Goal: Find specific page/section: Find specific page/section

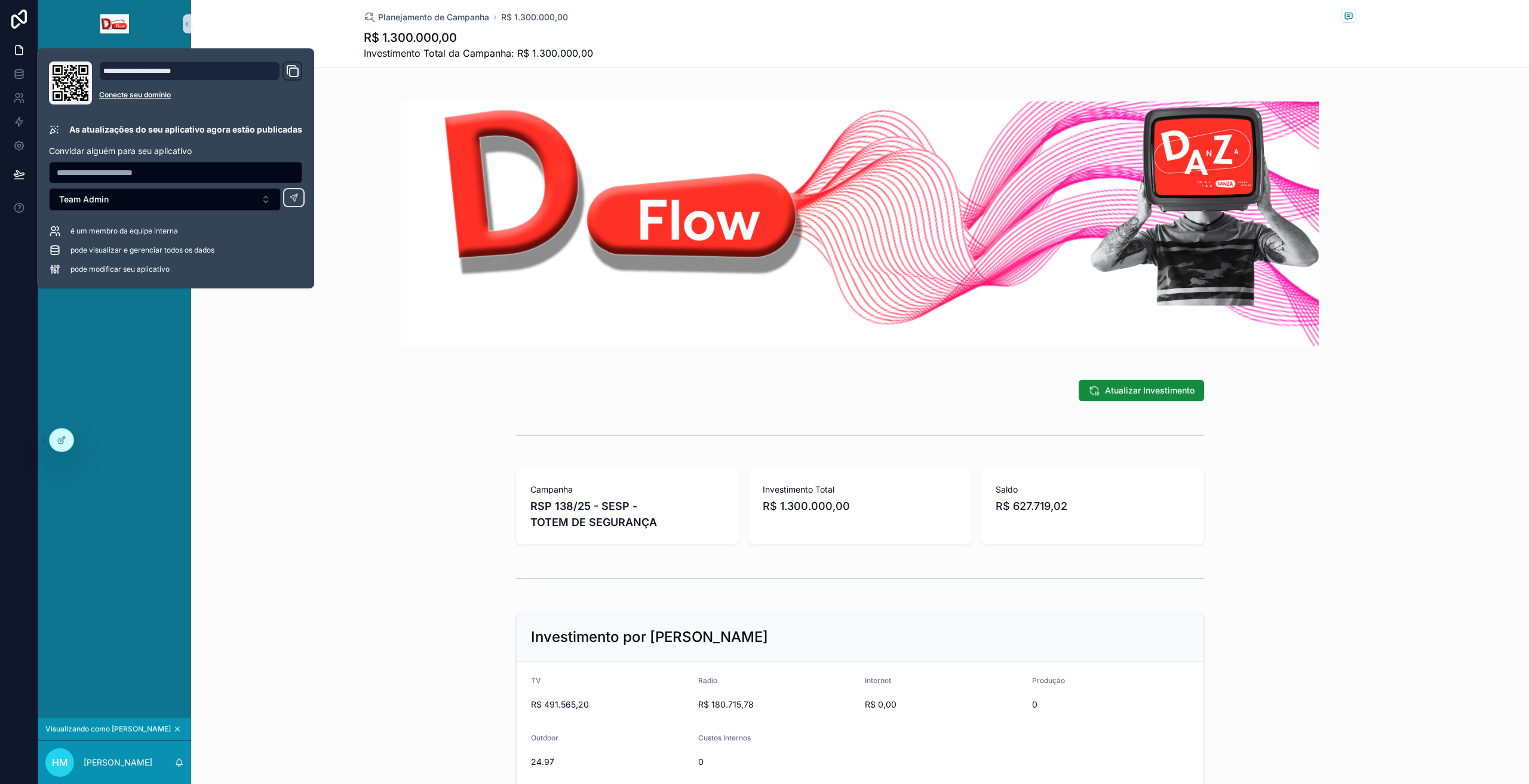
scroll to position [83, 0]
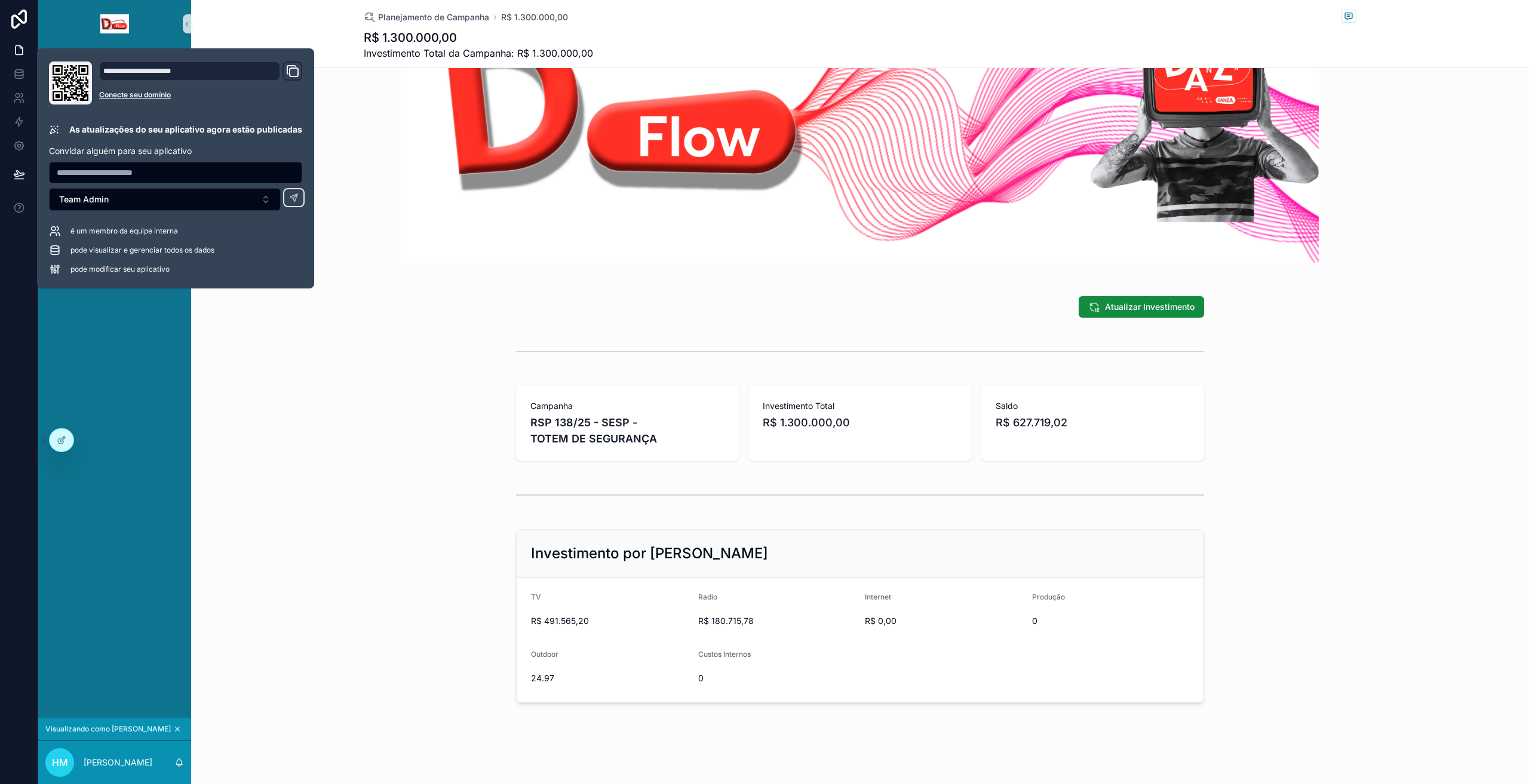
click at [244, 509] on div "conteúdo rolável" at bounding box center [860, 495] width 1338 height 40
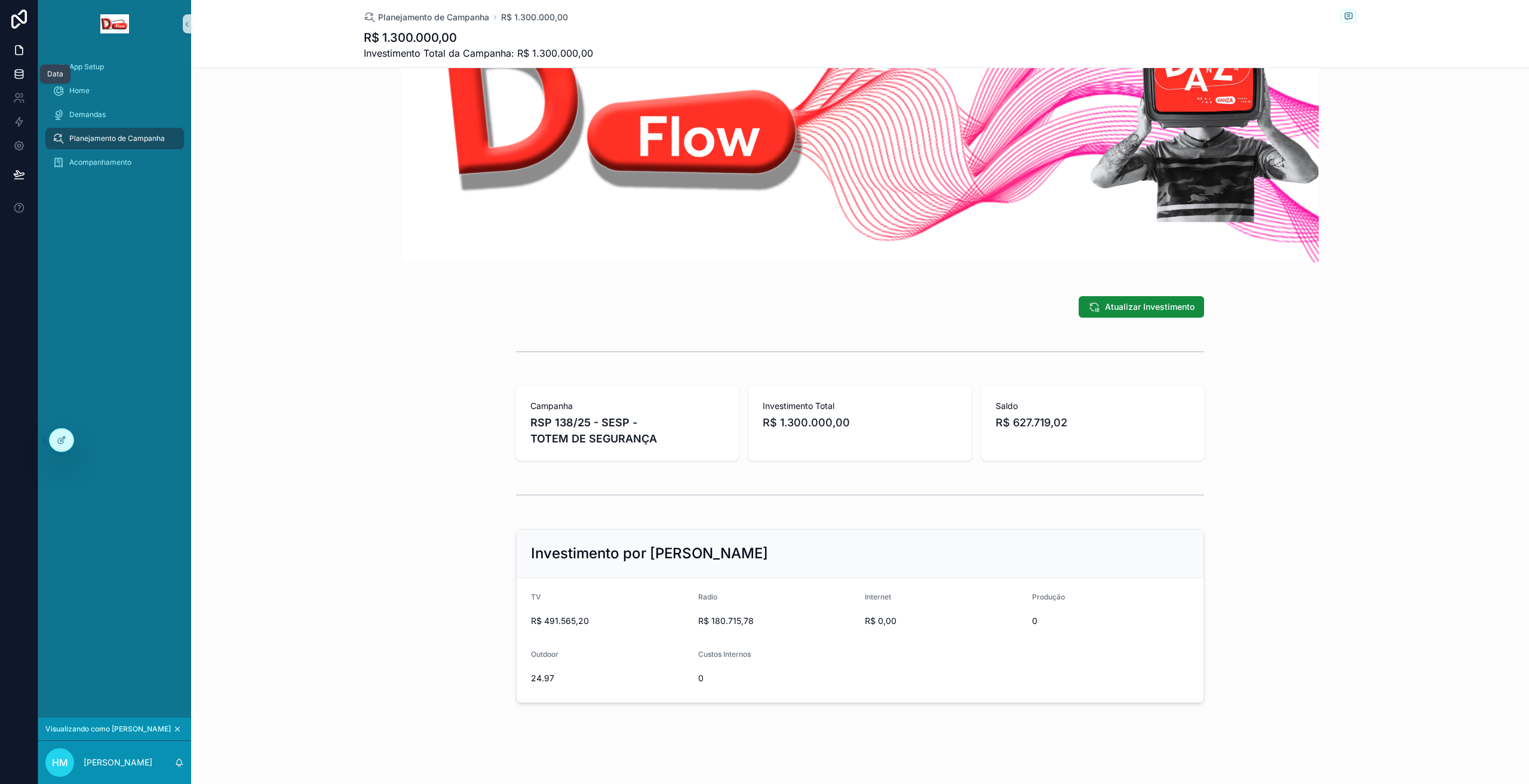
click at [17, 73] on icon at bounding box center [20, 74] width 12 height 12
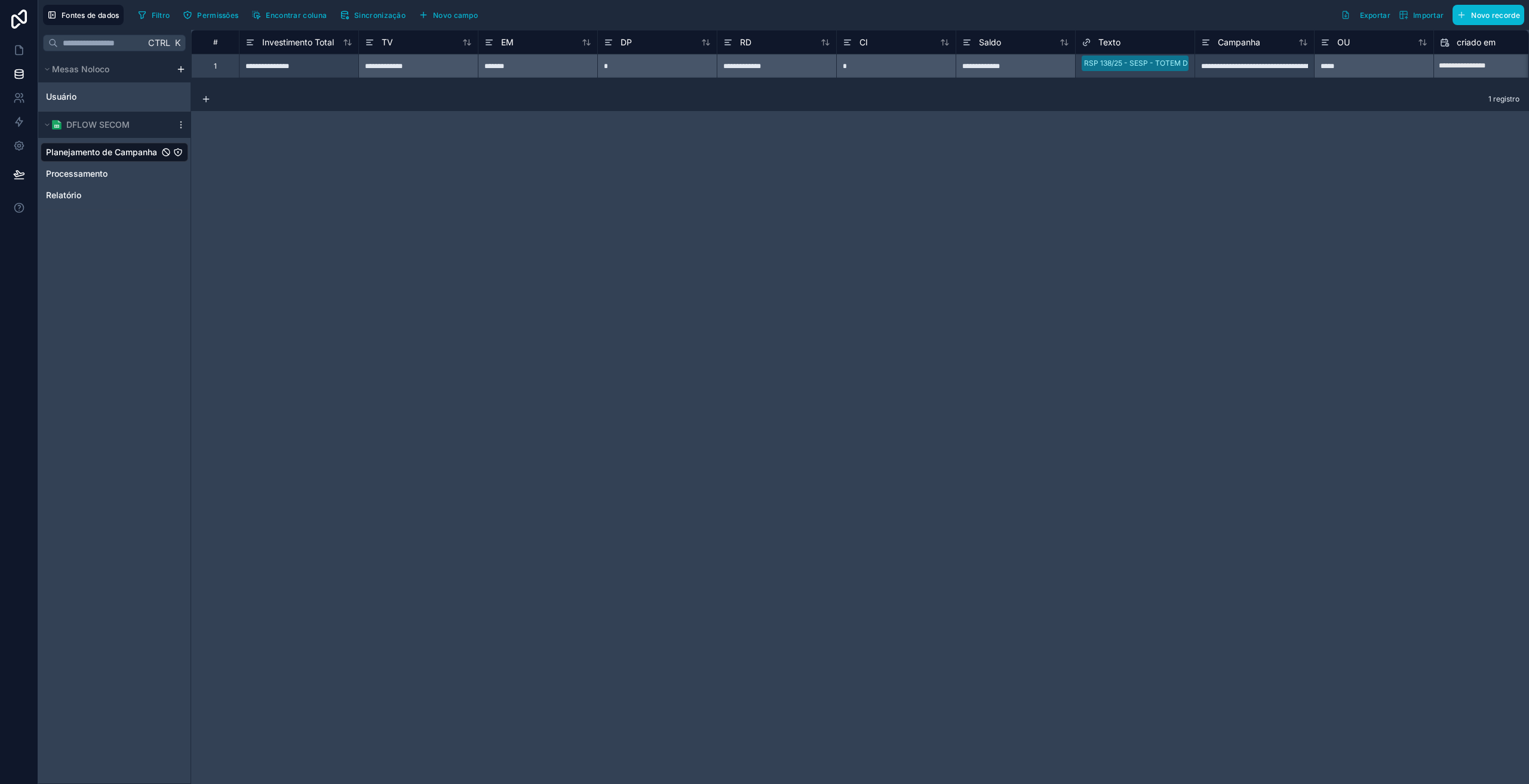
click at [1333, 66] on div "*****" at bounding box center [1373, 65] width 119 height 24
click at [380, 22] on button "Sincronização" at bounding box center [373, 15] width 74 height 18
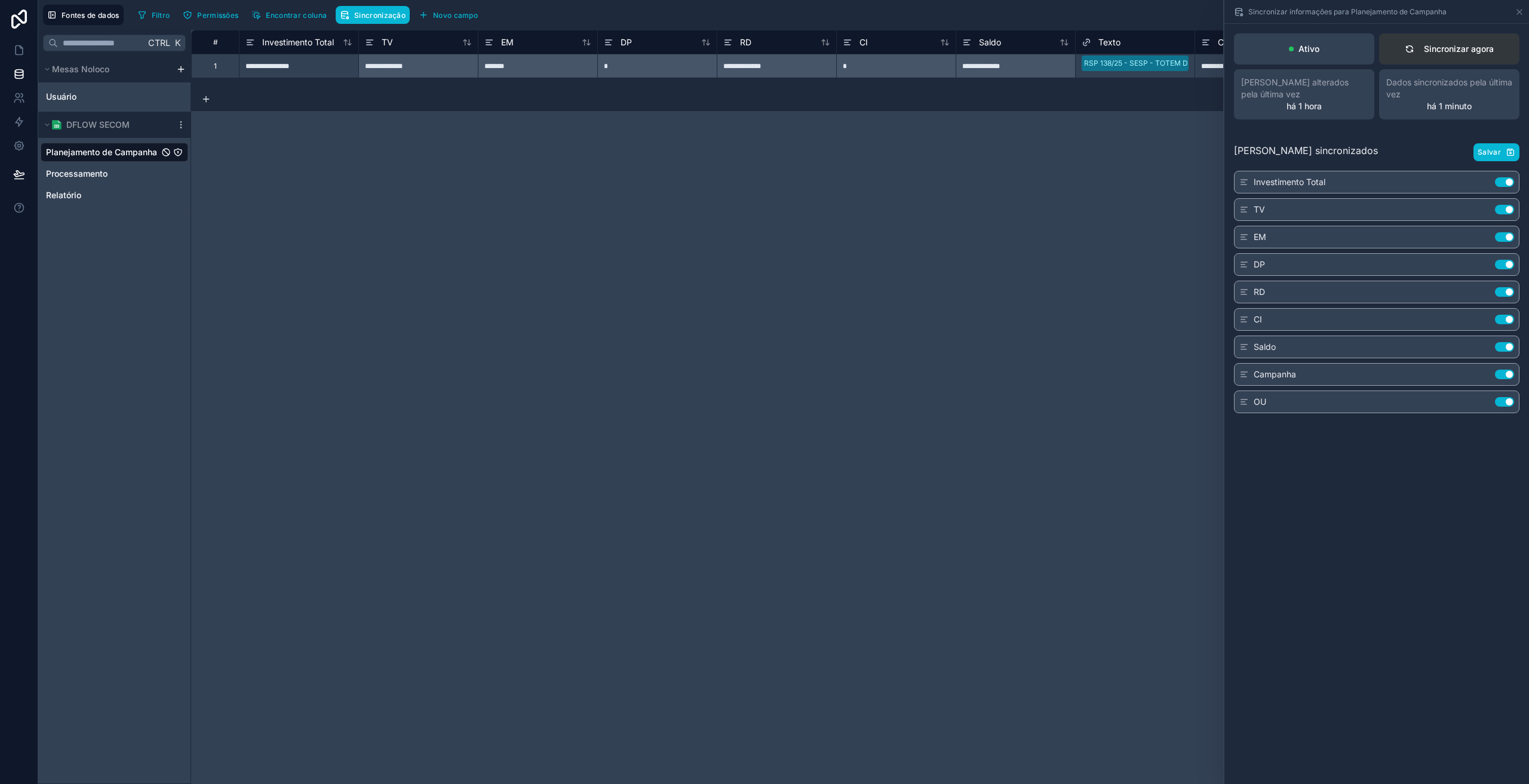
click at [1460, 57] on button "Sincronizar agora" at bounding box center [1449, 49] width 140 height 31
click at [1516, 13] on icon at bounding box center [1520, 12] width 9 height 9
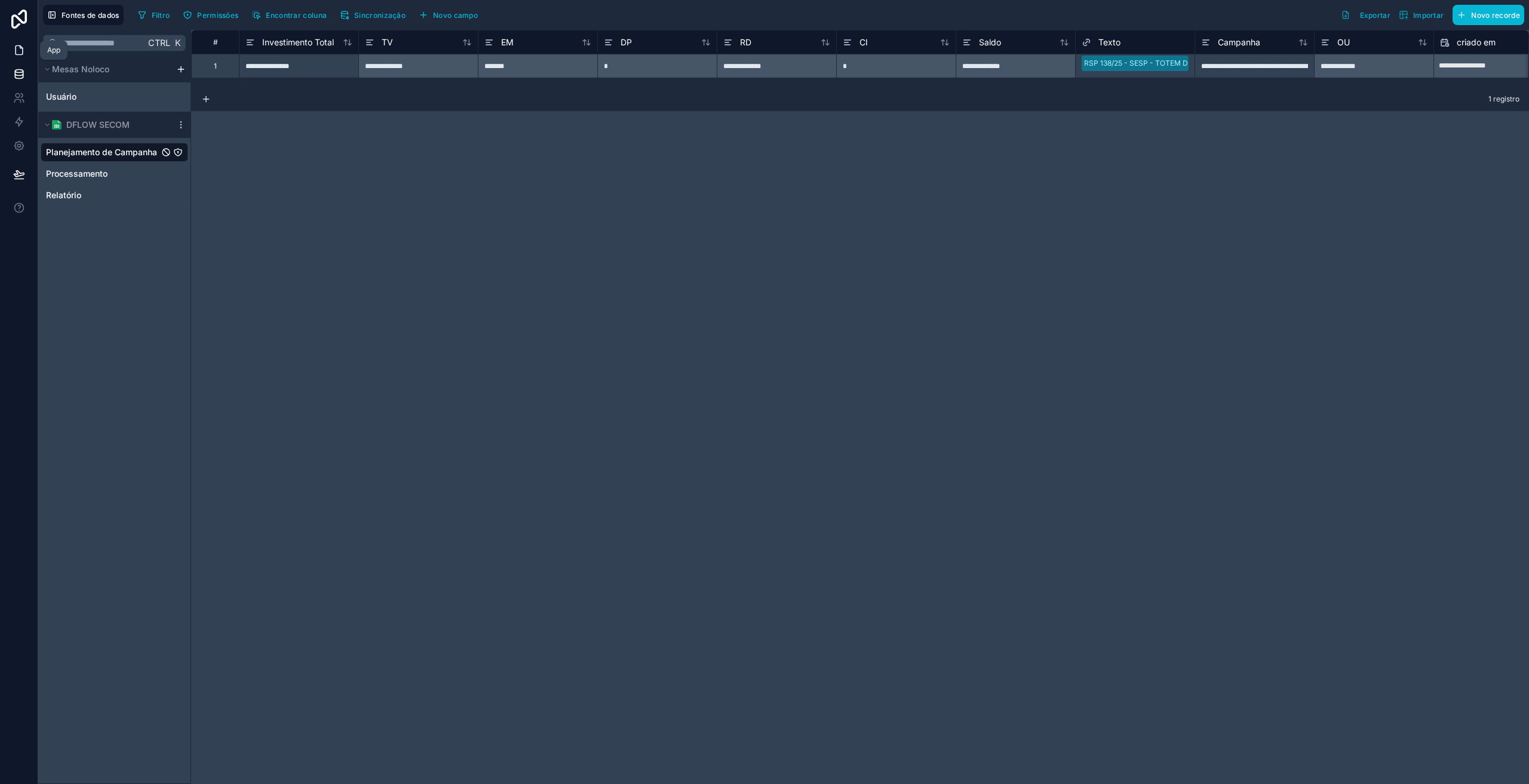
click at [22, 50] on icon at bounding box center [20, 50] width 12 height 12
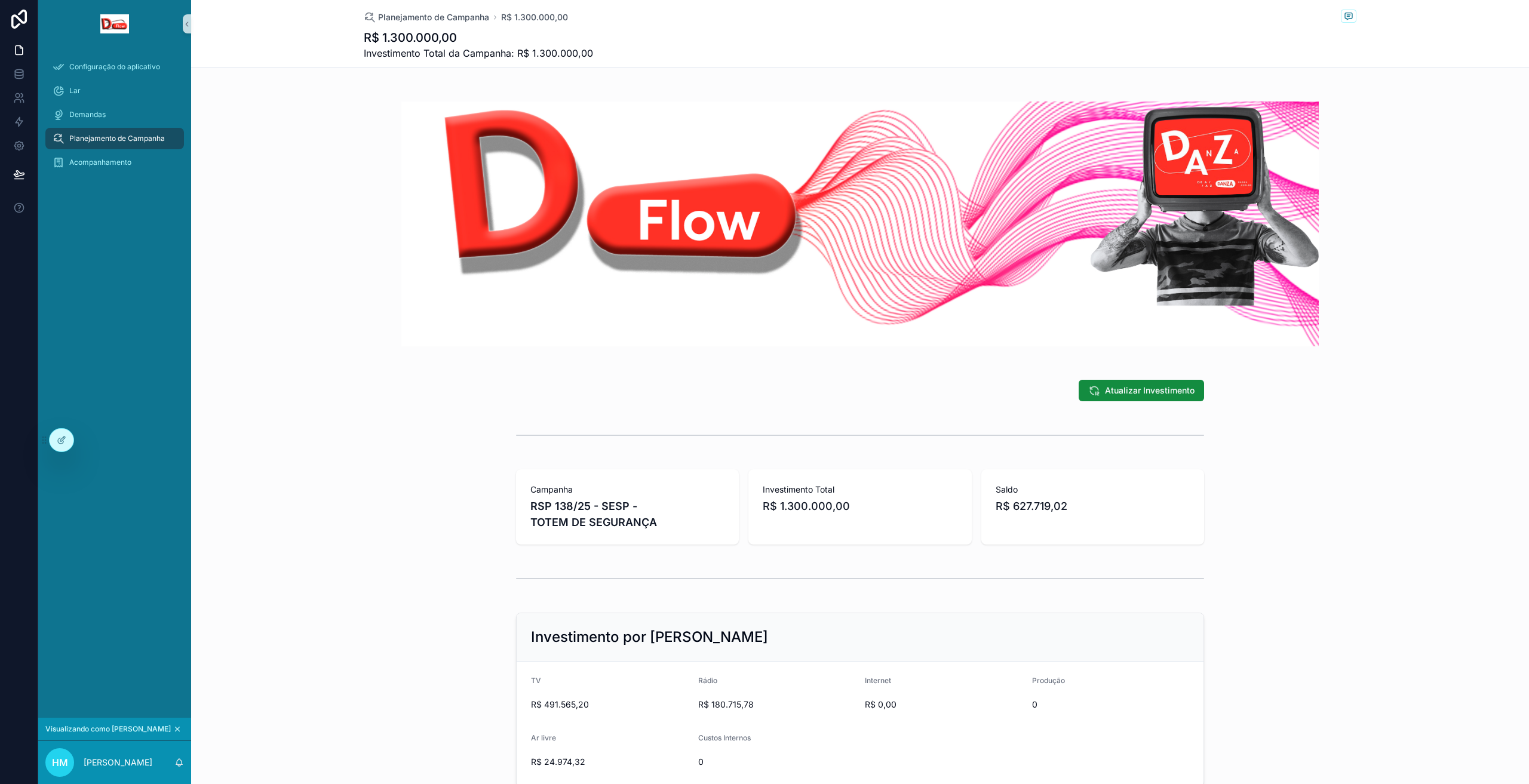
click at [405, 579] on div "conteúdo rolável" at bounding box center [860, 578] width 1338 height 40
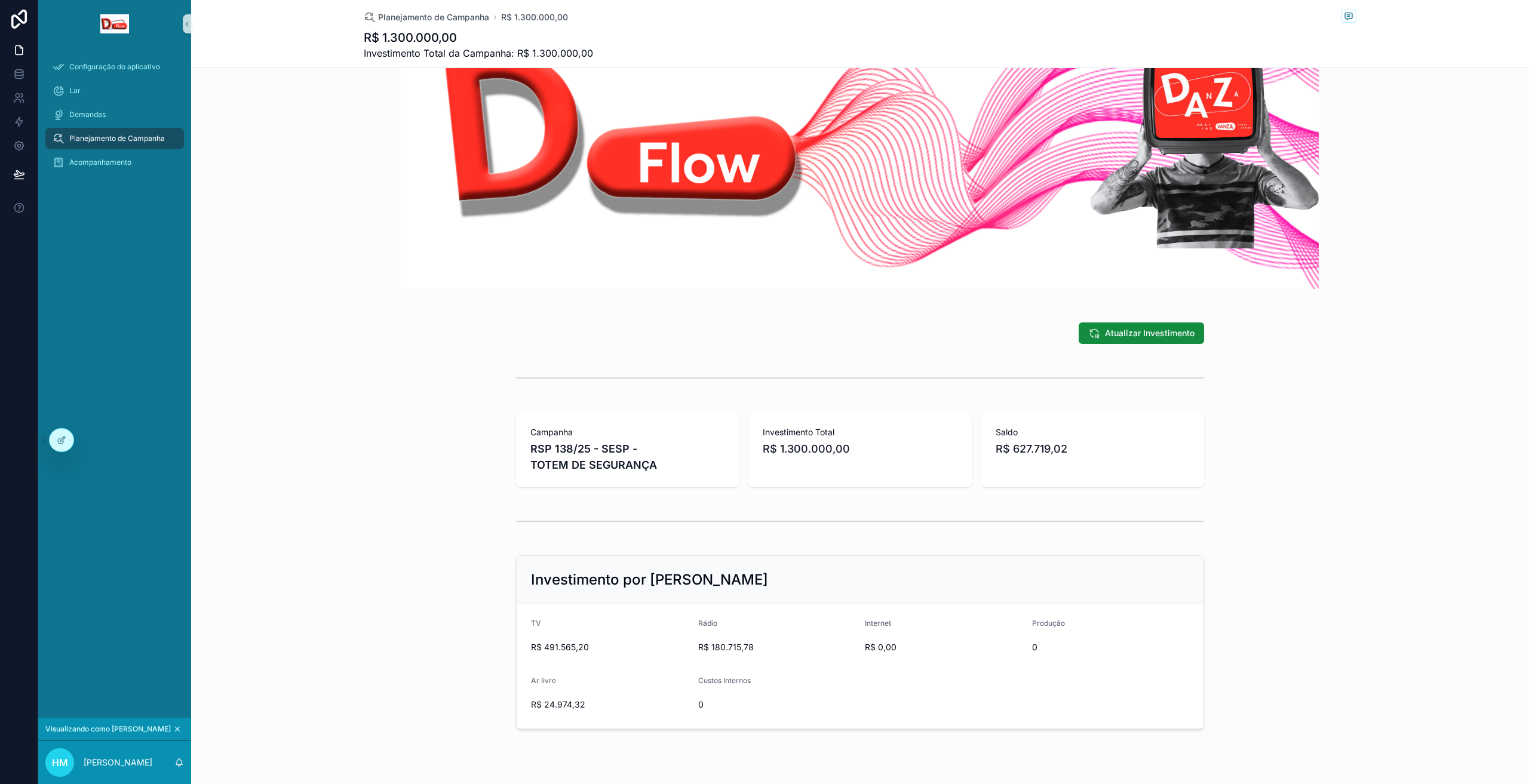
scroll to position [83, 0]
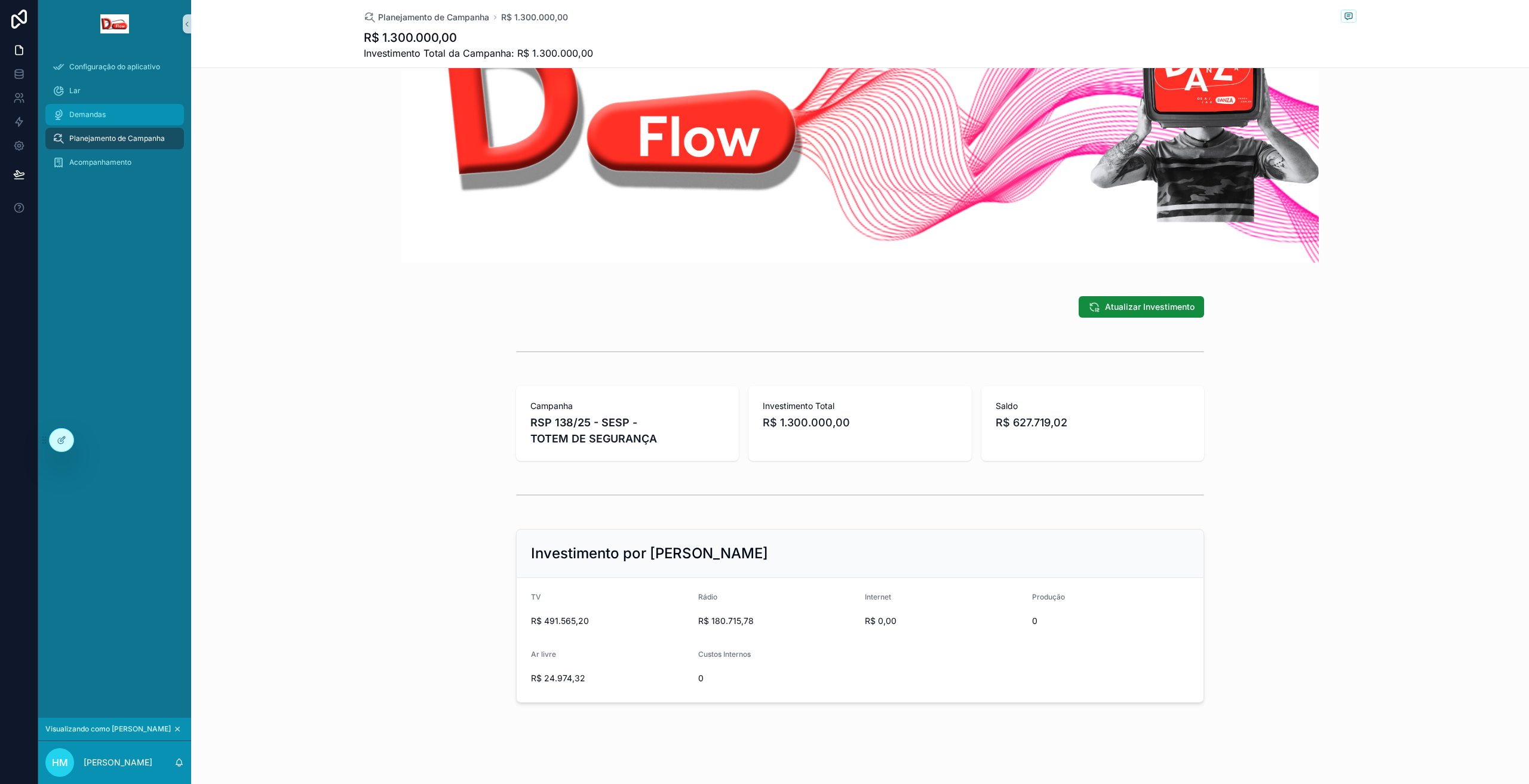
click at [77, 115] on font "Demandas" at bounding box center [88, 114] width 36 height 9
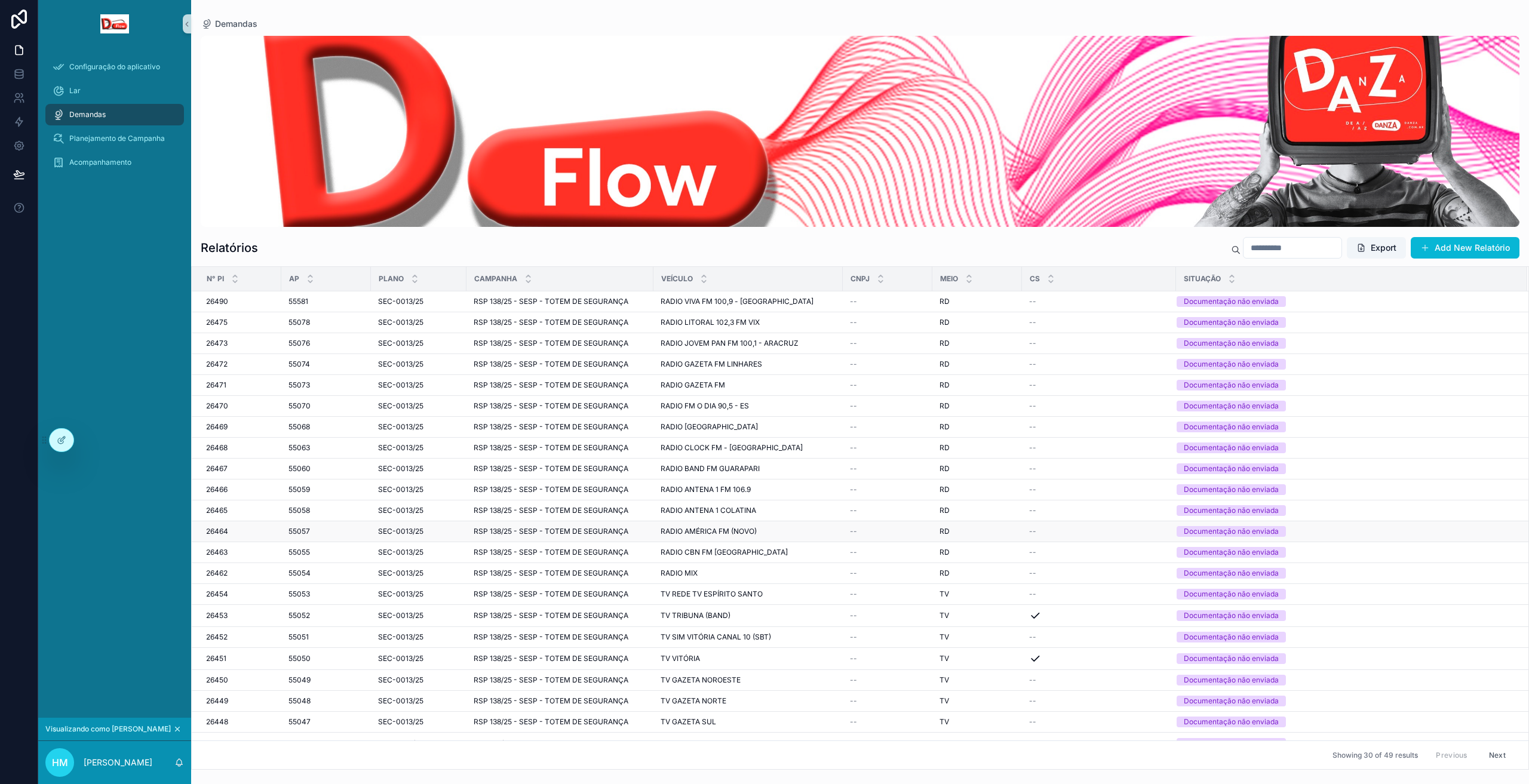
click at [743, 527] on span "RADIO AMÉRICA FM (NOVO)" at bounding box center [708, 531] width 96 height 9
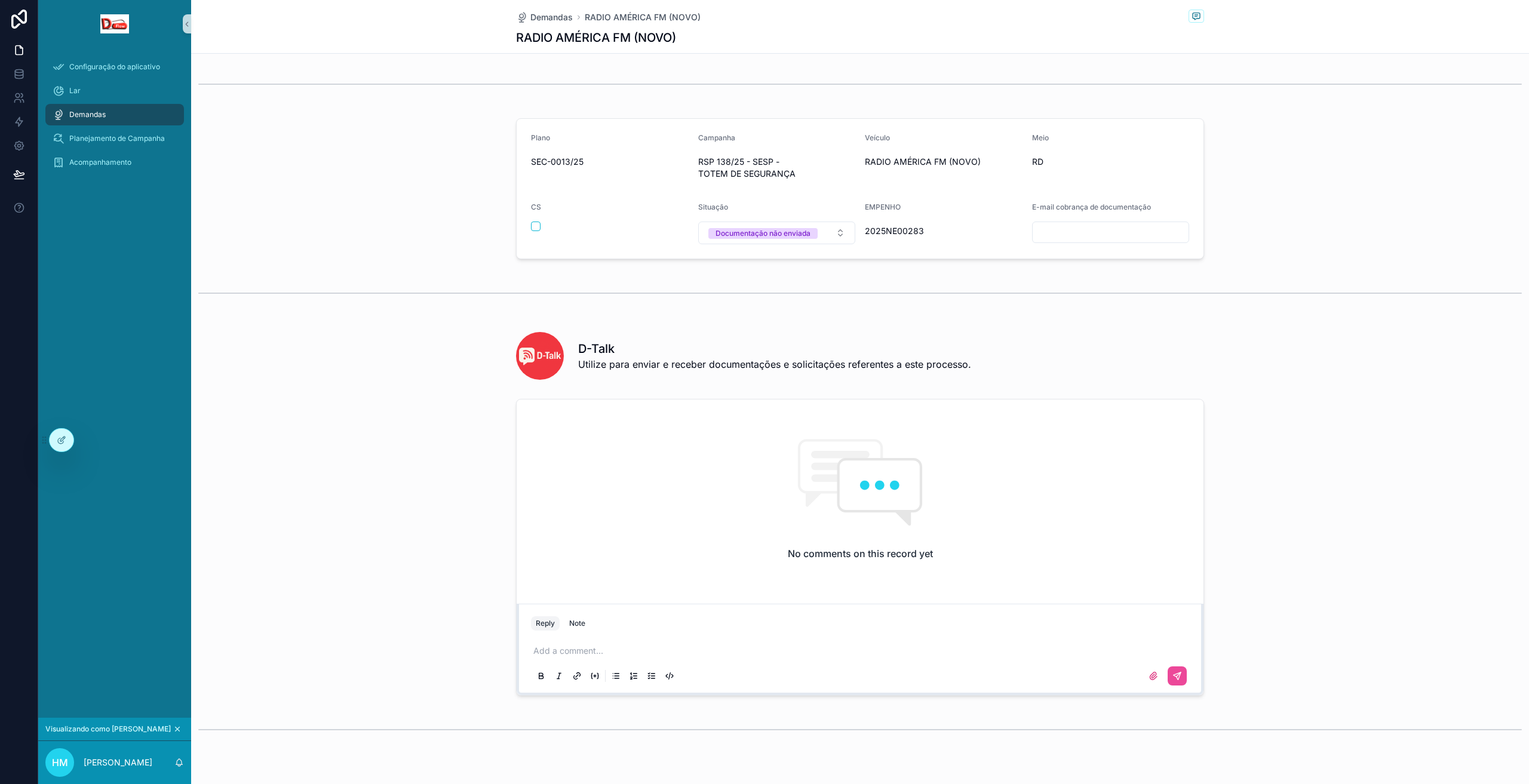
scroll to position [371, 0]
click at [73, 91] on font "Lar" at bounding box center [75, 90] width 11 height 9
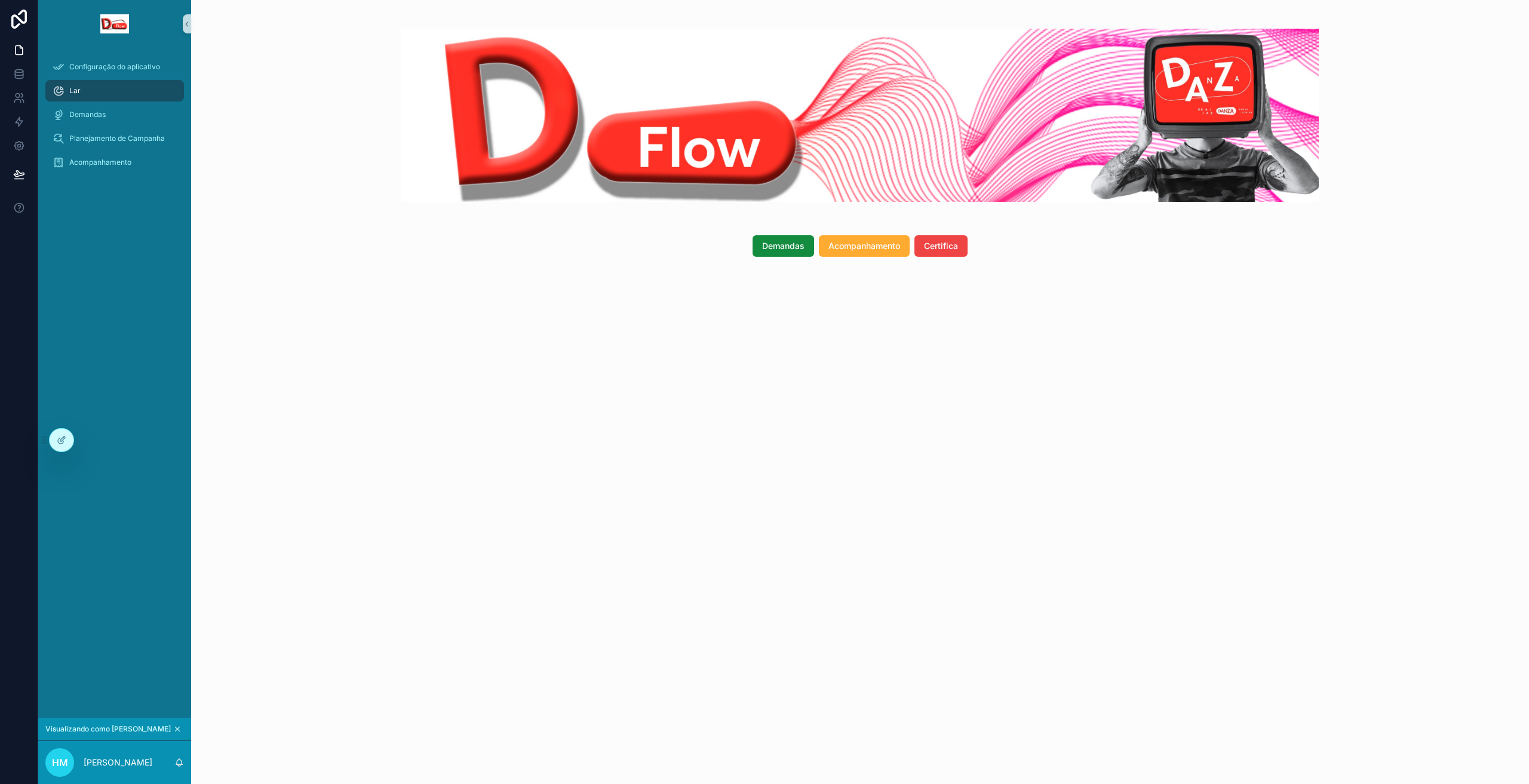
click at [872, 468] on div "Demandas Acompanhamento Certifica" at bounding box center [860, 392] width 1338 height 784
click at [664, 436] on div "Demandas Acompanhamento Certifica" at bounding box center [860, 392] width 1338 height 784
